Goal: Book appointment/travel/reservation

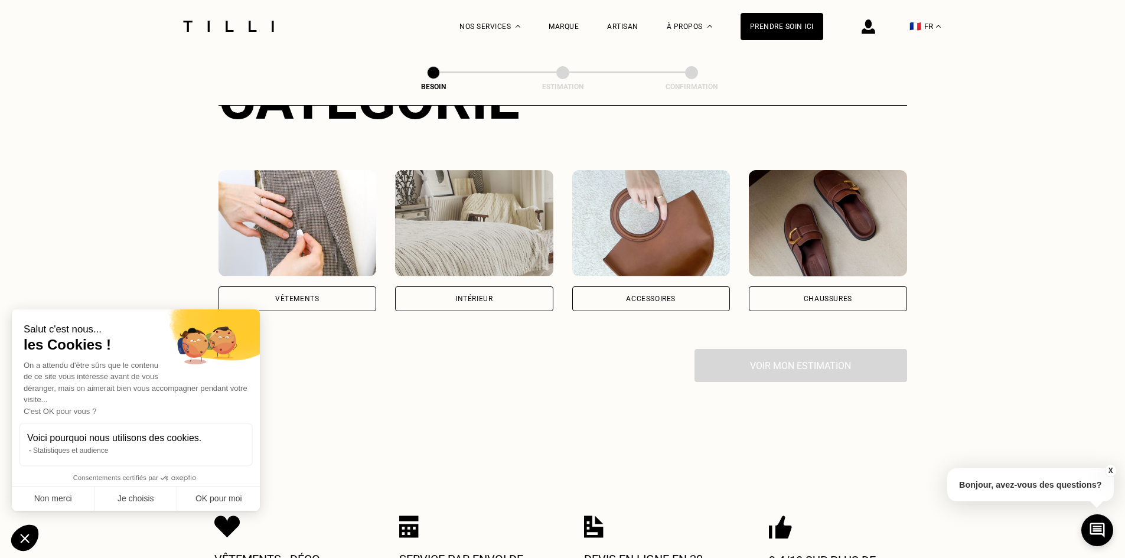
scroll to position [177, 0]
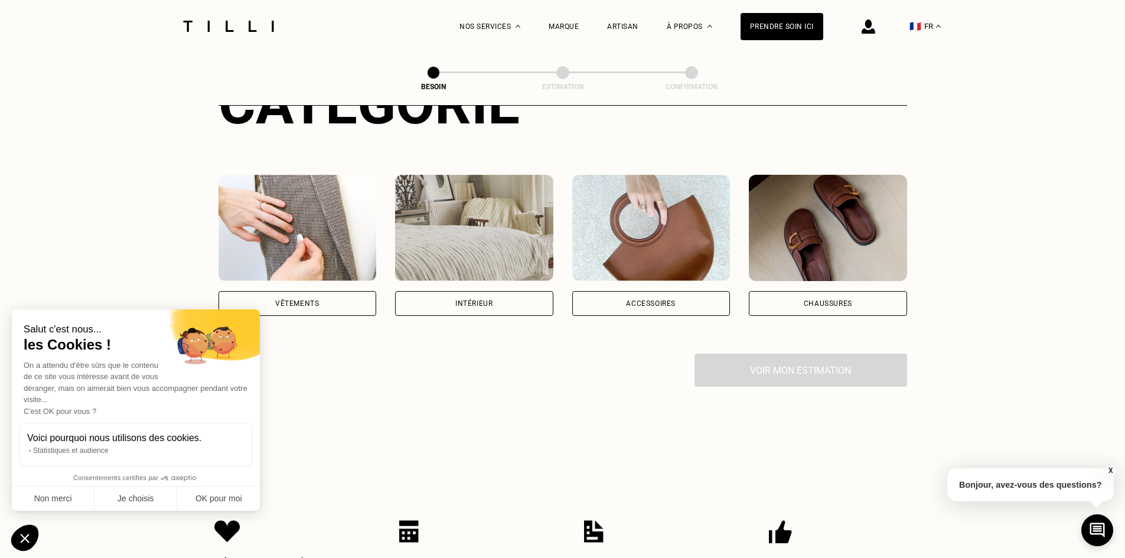
click at [298, 301] on div "Vêtements" at bounding box center [298, 303] width 158 height 25
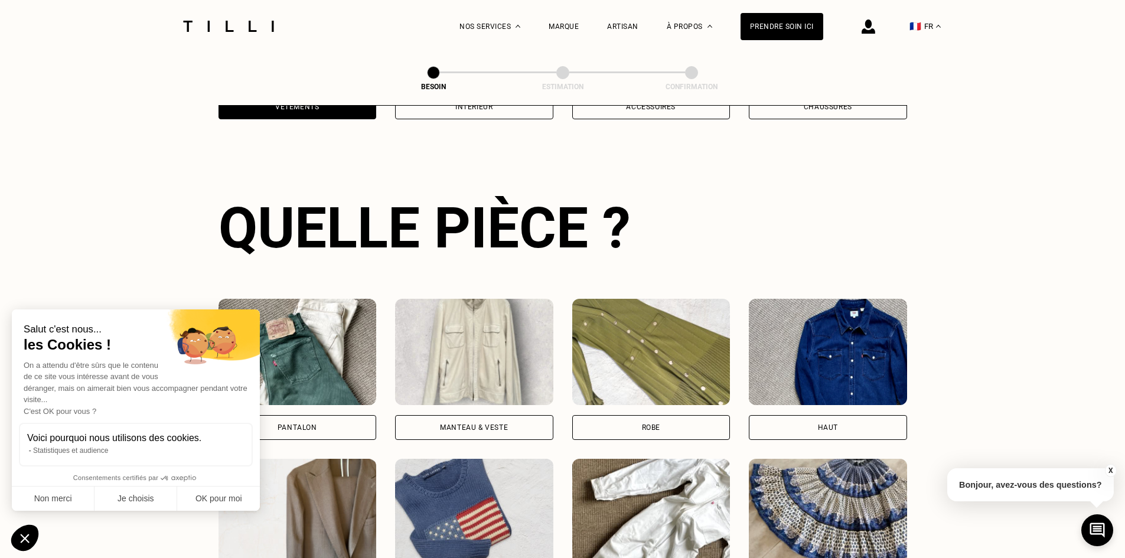
scroll to position [386, 0]
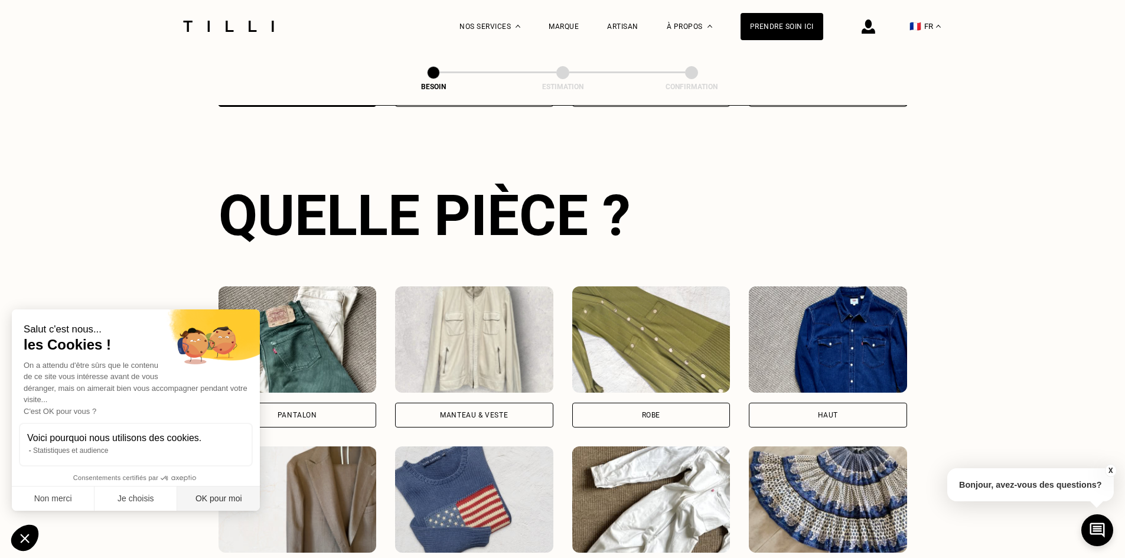
click at [235, 499] on button "OK pour moi" at bounding box center [218, 499] width 83 height 25
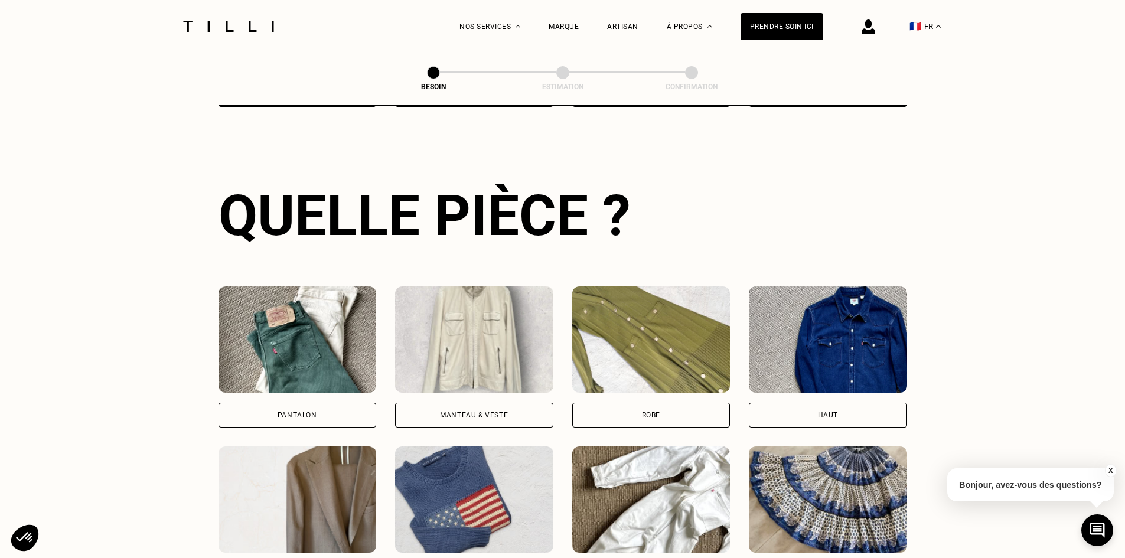
click at [438, 409] on div "Manteau & Veste" at bounding box center [474, 415] width 158 height 25
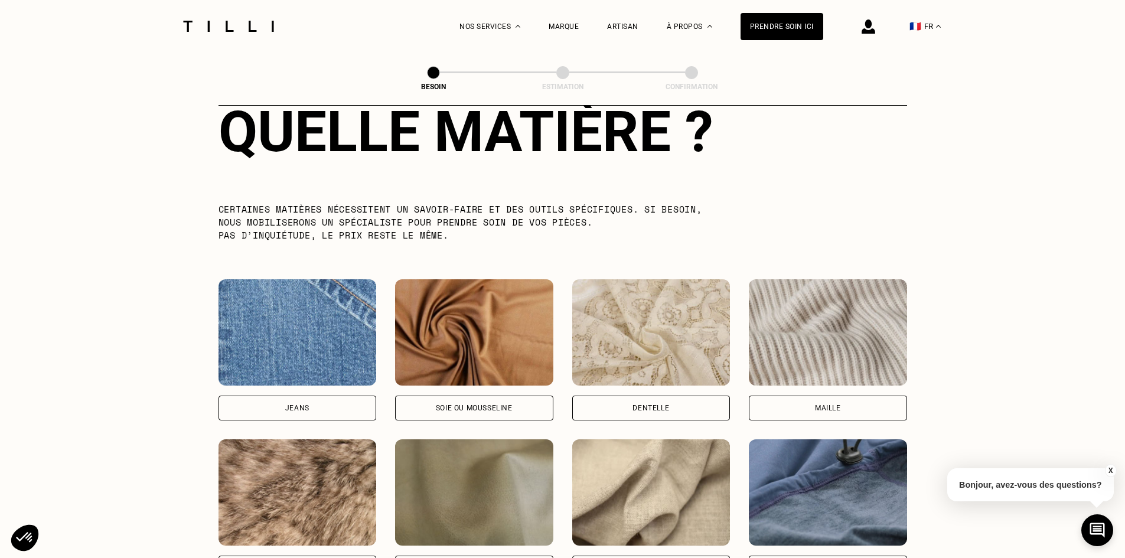
scroll to position [1265, 0]
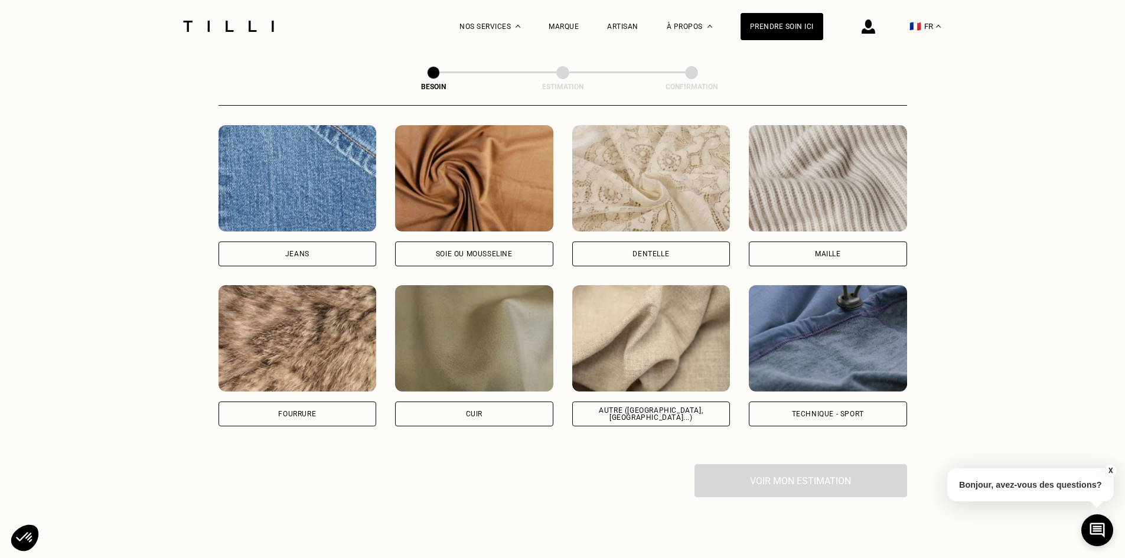
click at [614, 408] on div "Autre ([GEOGRAPHIC_DATA], [GEOGRAPHIC_DATA]...)" at bounding box center [651, 414] width 138 height 14
select select "FR"
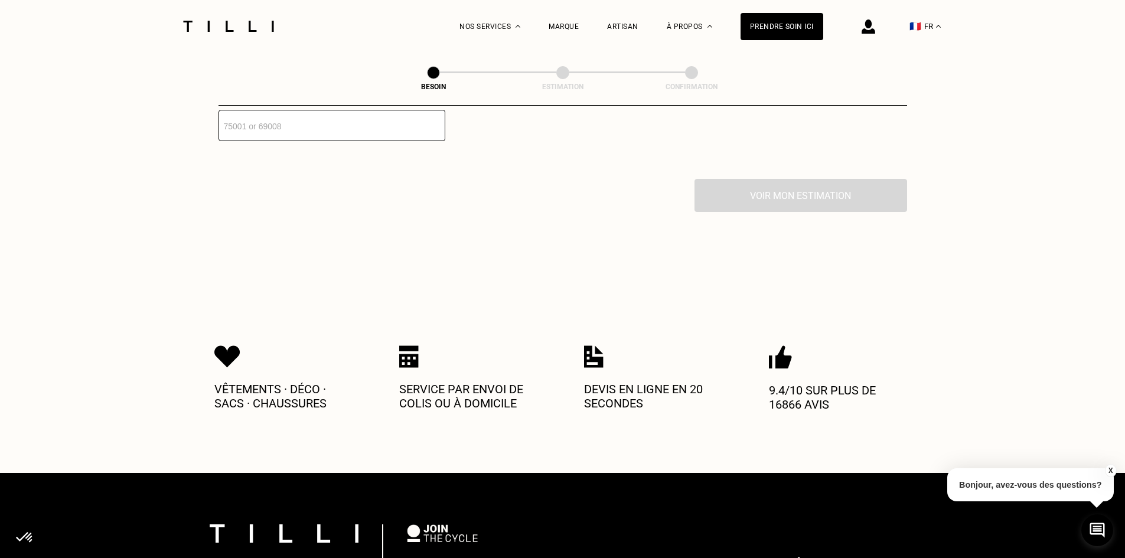
scroll to position [1606, 0]
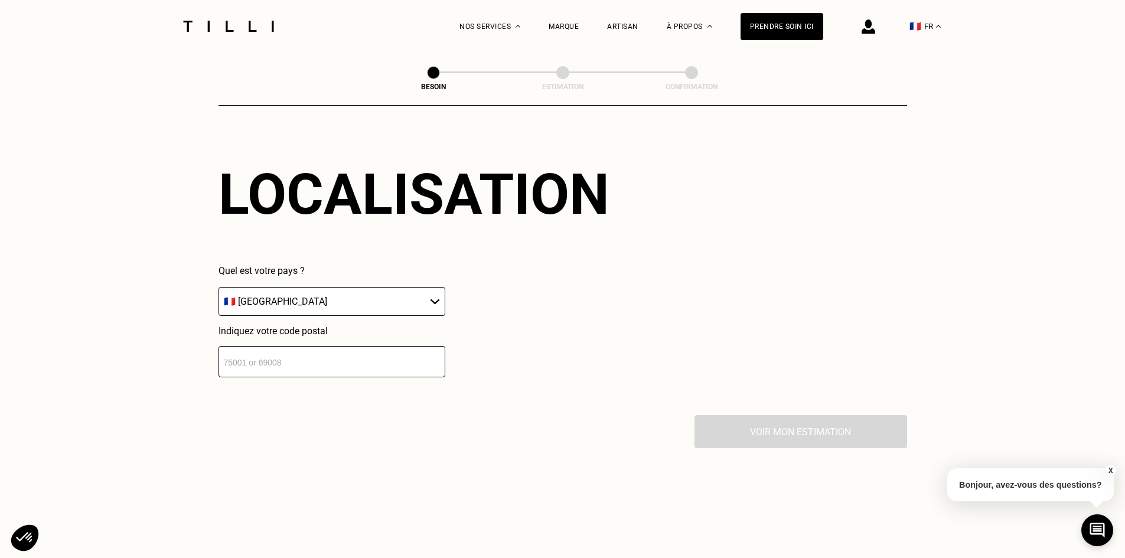
click at [259, 361] on input "number" at bounding box center [332, 361] width 227 height 31
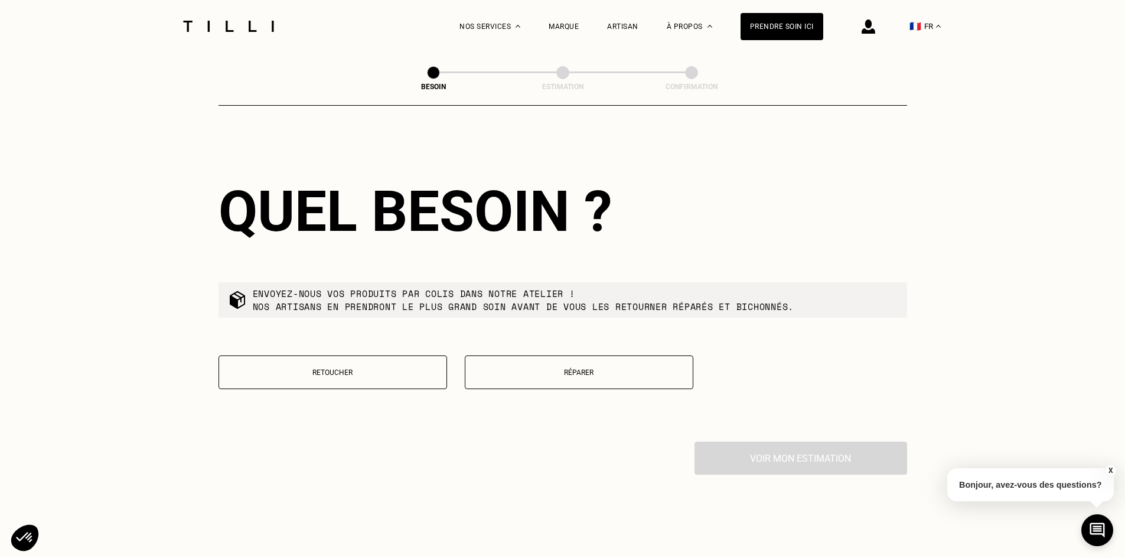
scroll to position [1882, 0]
type input "44150"
click at [604, 370] on p "Réparer" at bounding box center [579, 371] width 216 height 8
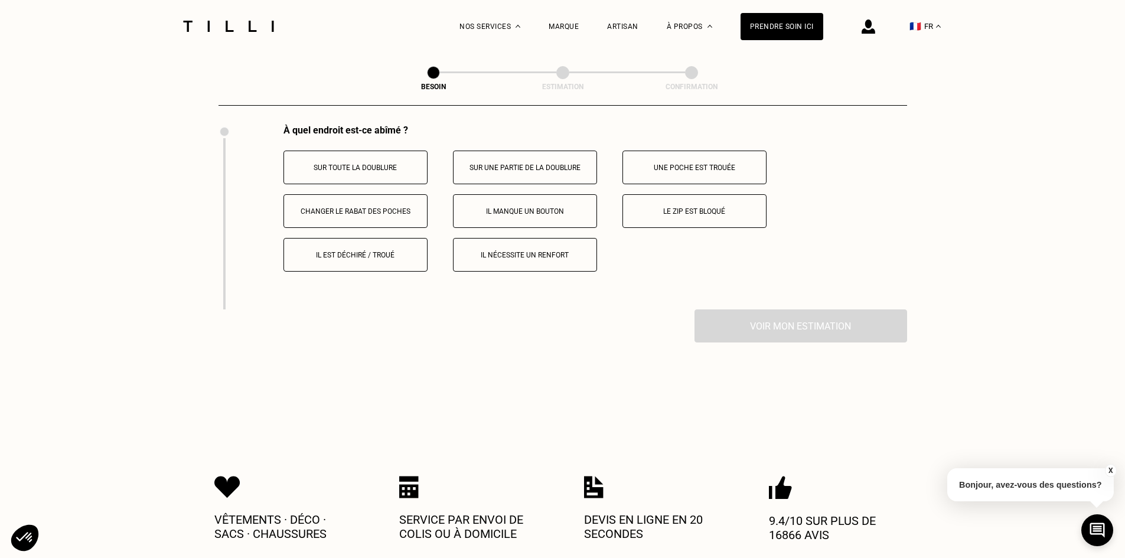
scroll to position [2174, 0]
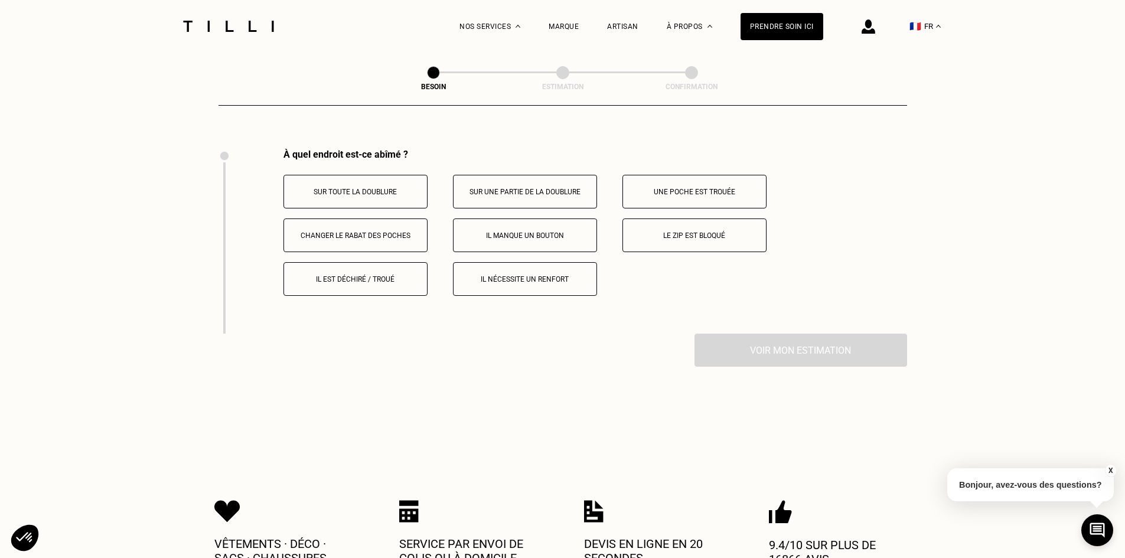
drag, startPoint x: 356, startPoint y: 274, endPoint x: 424, endPoint y: 277, distance: 67.4
click at [356, 275] on p "Il est déchiré / troué" at bounding box center [355, 279] width 131 height 8
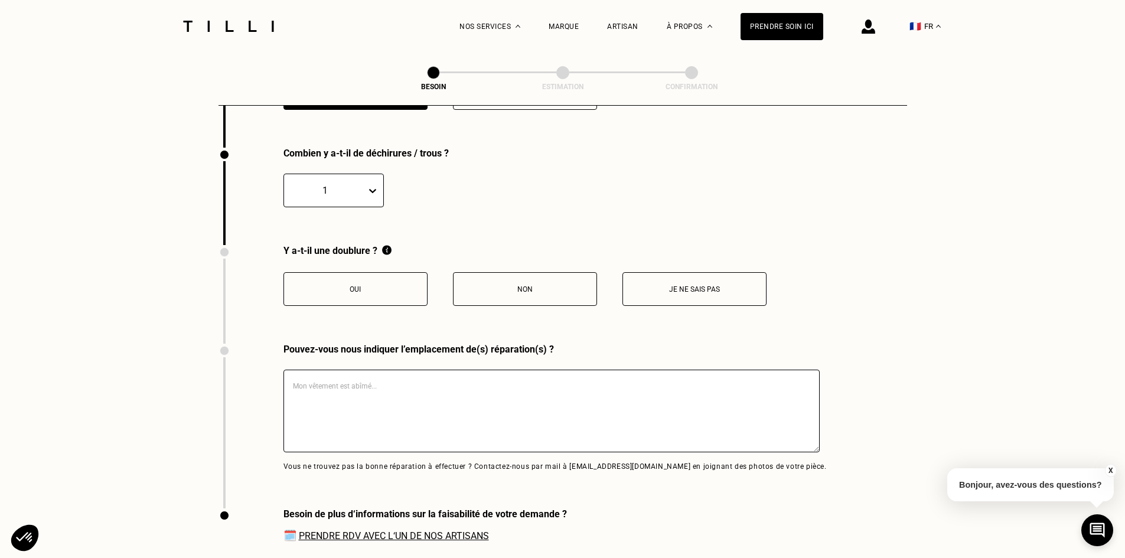
scroll to position [2370, 0]
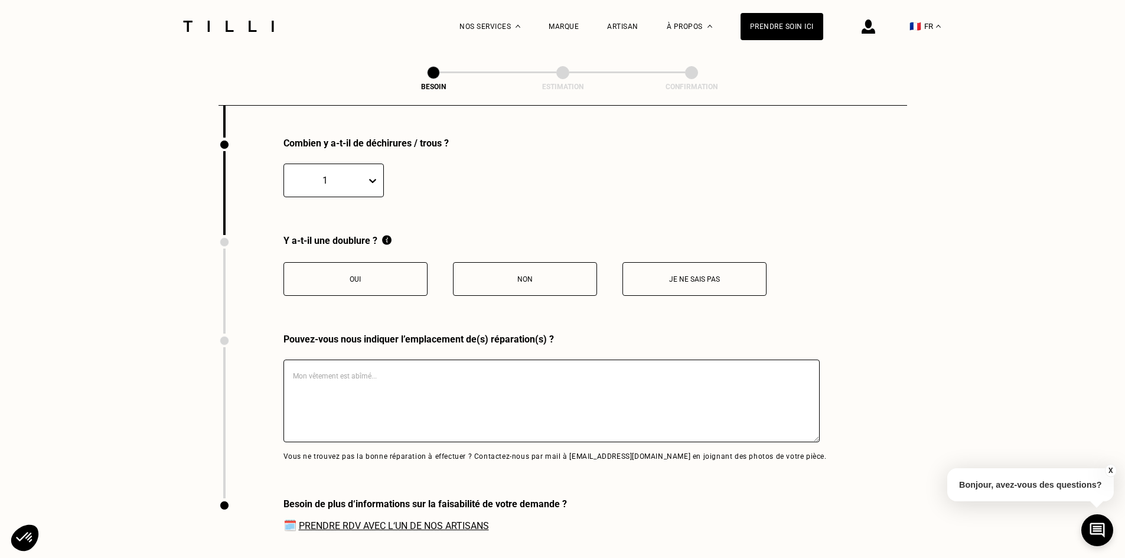
click at [362, 275] on p "Oui" at bounding box center [355, 279] width 131 height 8
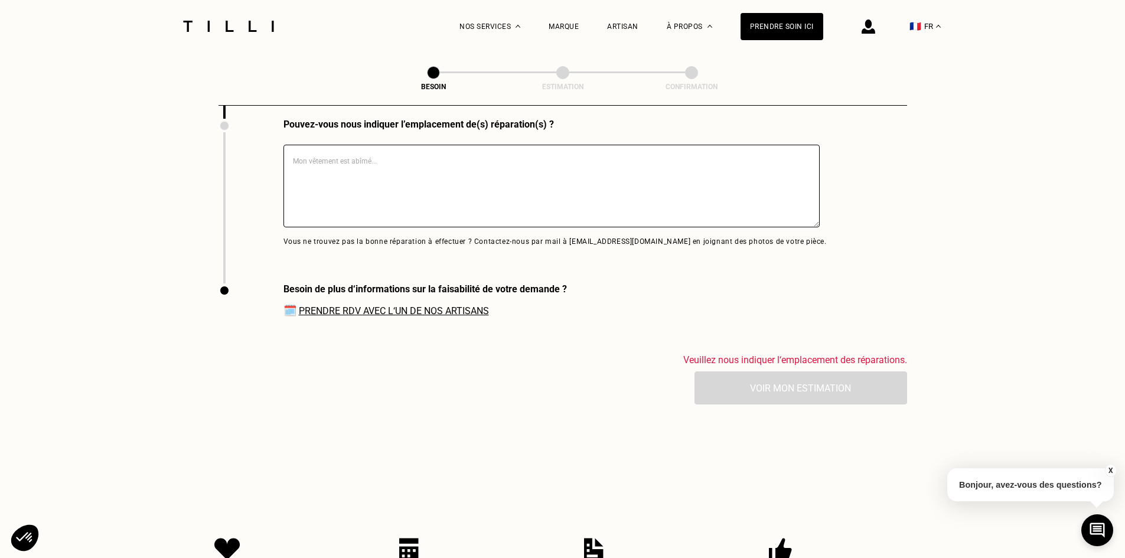
scroll to position [2606, 0]
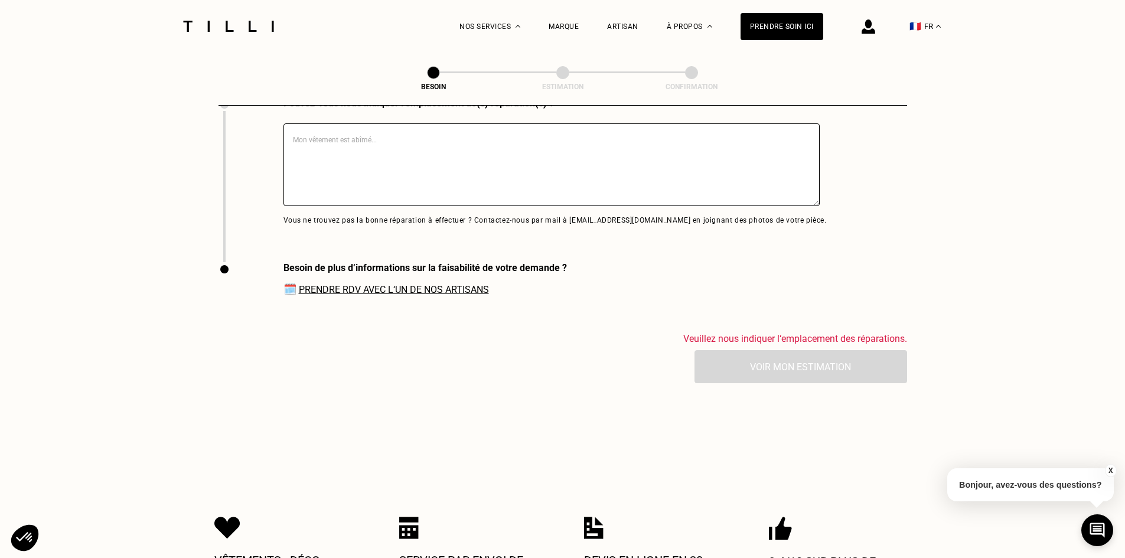
click at [434, 180] on textarea at bounding box center [552, 164] width 536 height 83
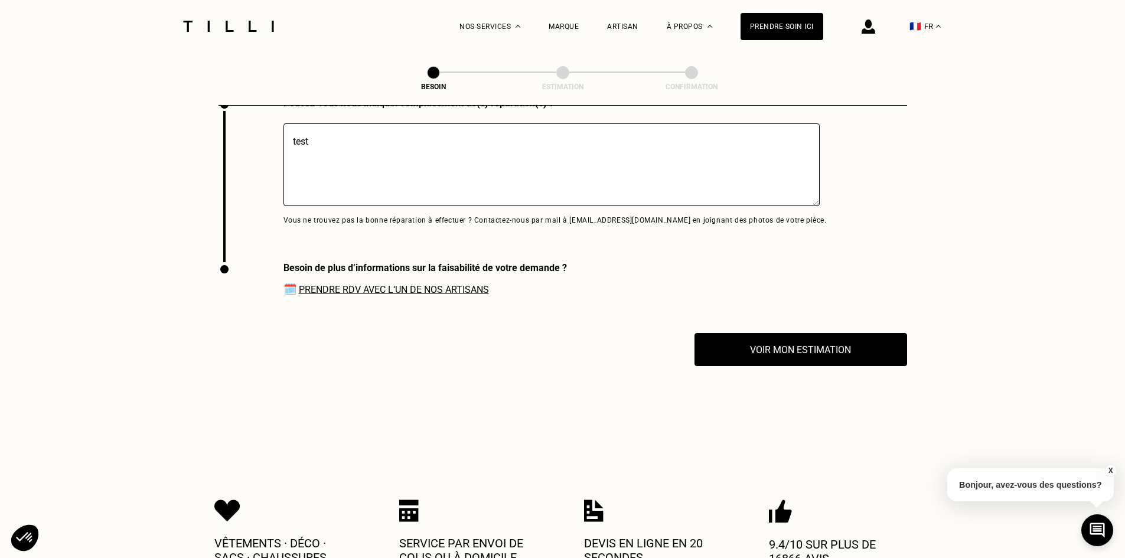
type textarea "test"
click at [410, 284] on link "Prendre RDV avec l‘un de nos artisans" at bounding box center [394, 289] width 190 height 11
click at [803, 354] on button "Voir mon estimation" at bounding box center [801, 349] width 234 height 37
